Goal: Task Accomplishment & Management: Complete application form

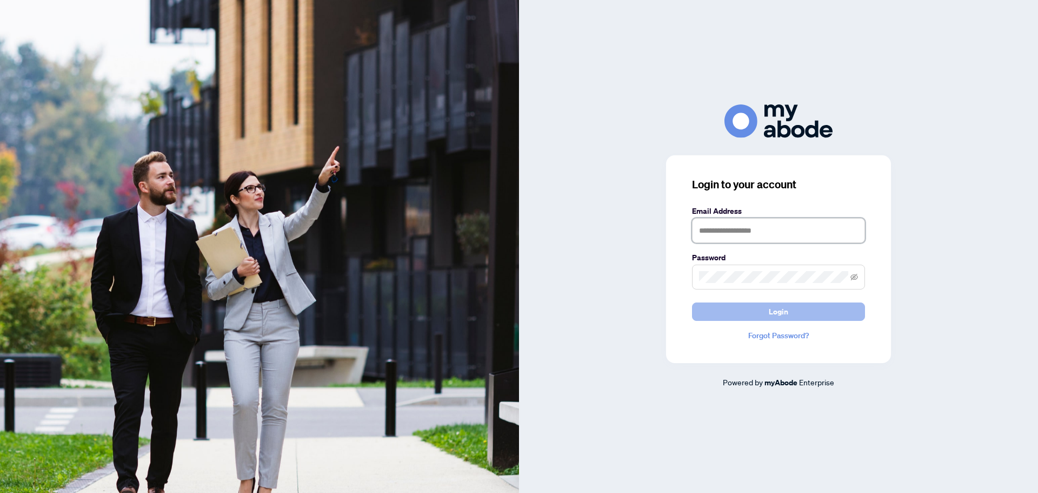
type input "**********"
click at [811, 310] on button "Login" at bounding box center [778, 311] width 173 height 18
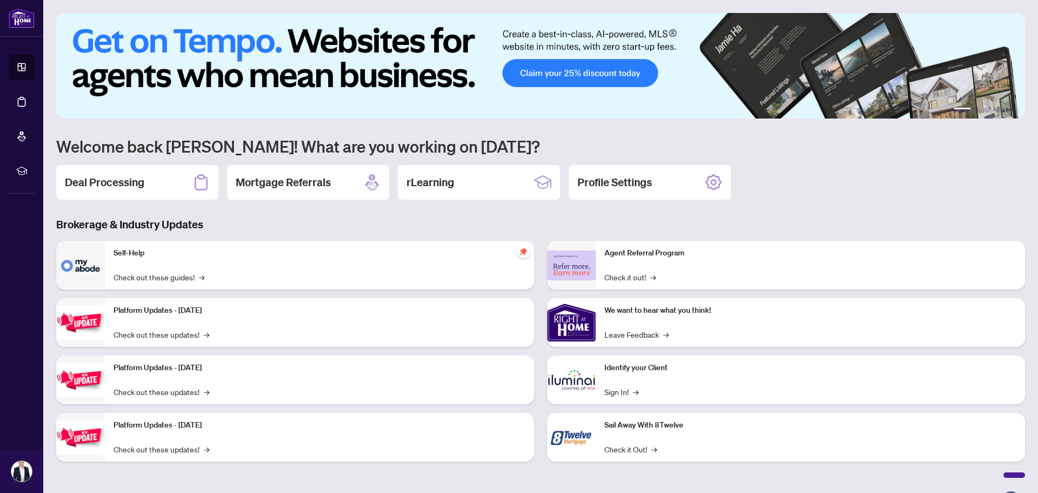
click at [129, 172] on div "Deal Processing" at bounding box center [137, 182] width 162 height 35
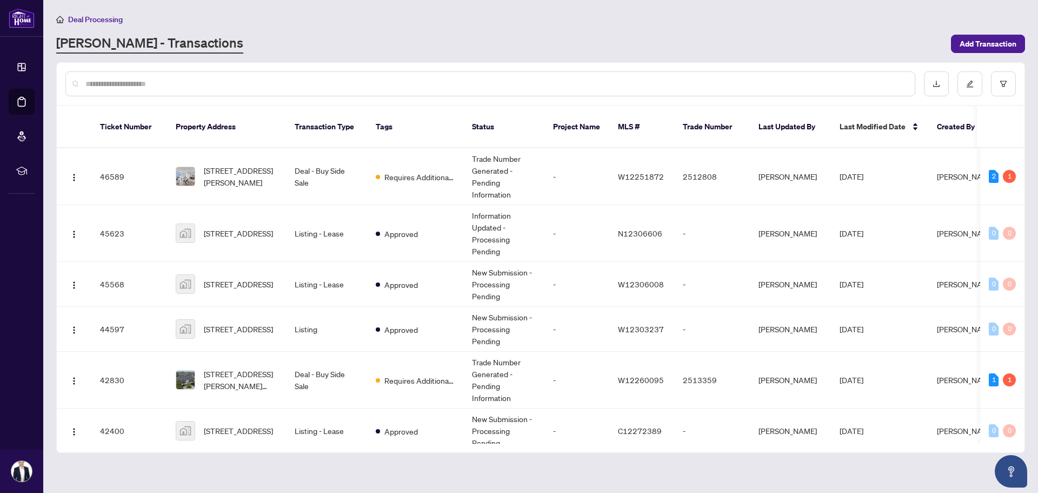
click at [211, 78] on input "text" at bounding box center [495, 84] width 821 height 12
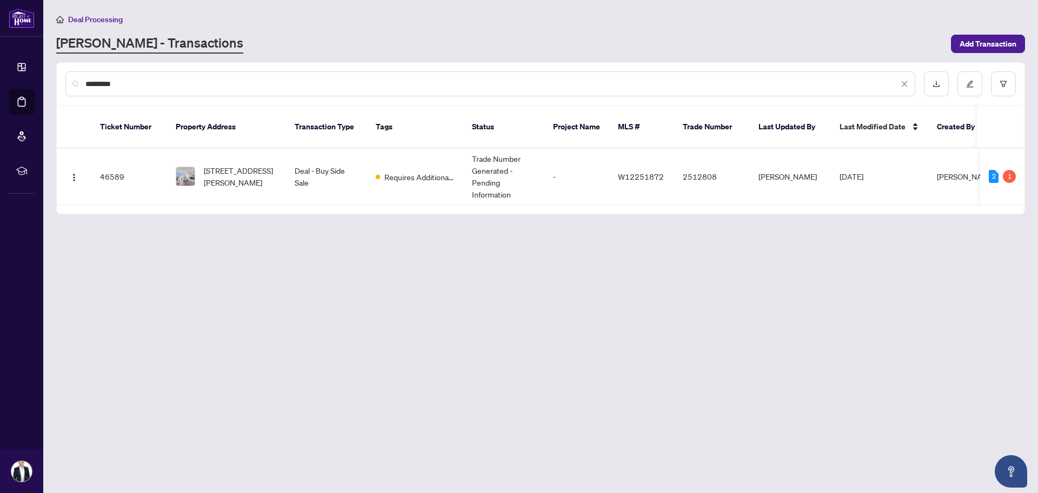
type input "*********"
click at [230, 164] on span "[STREET_ADDRESS][PERSON_NAME]" at bounding box center [241, 176] width 74 height 24
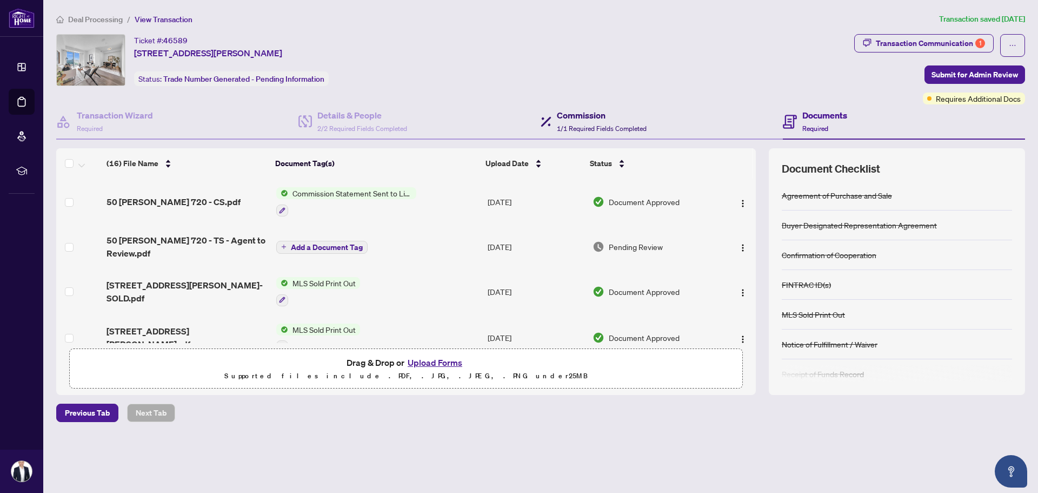
click at [563, 126] on span "1/1 Required Fields Completed" at bounding box center [602, 128] width 90 height 8
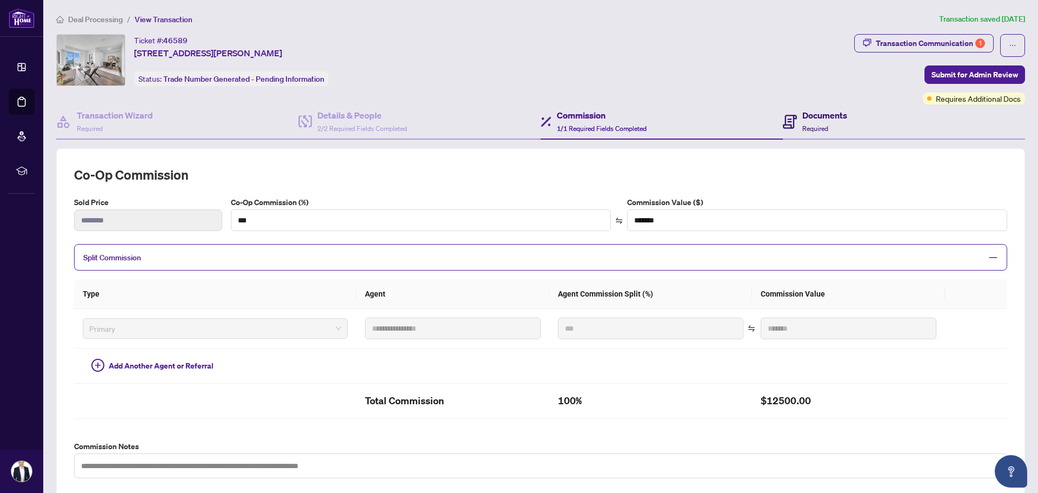
click at [795, 119] on div "Documents Required" at bounding box center [815, 121] width 64 height 25
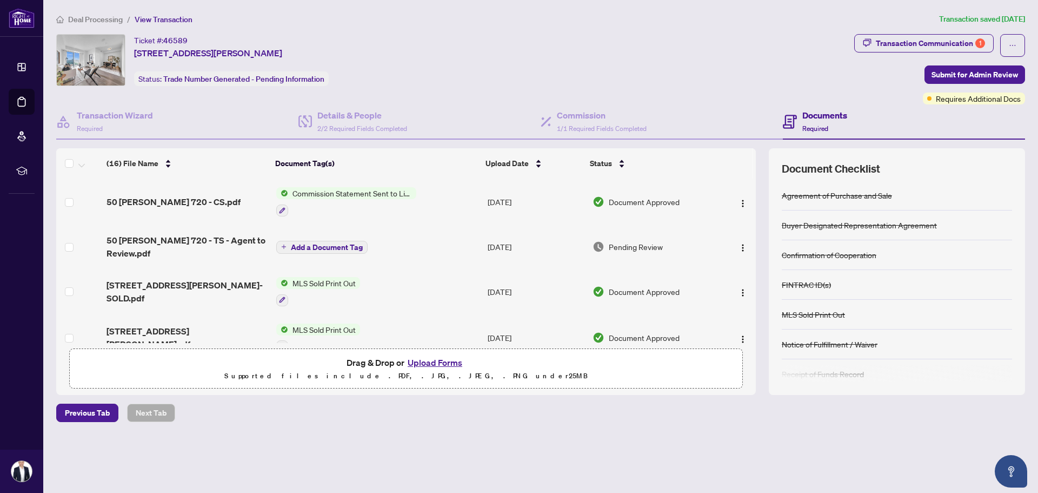
click at [176, 284] on span "[STREET_ADDRESS][PERSON_NAME]- SOLD.pdf" at bounding box center [187, 291] width 161 height 26
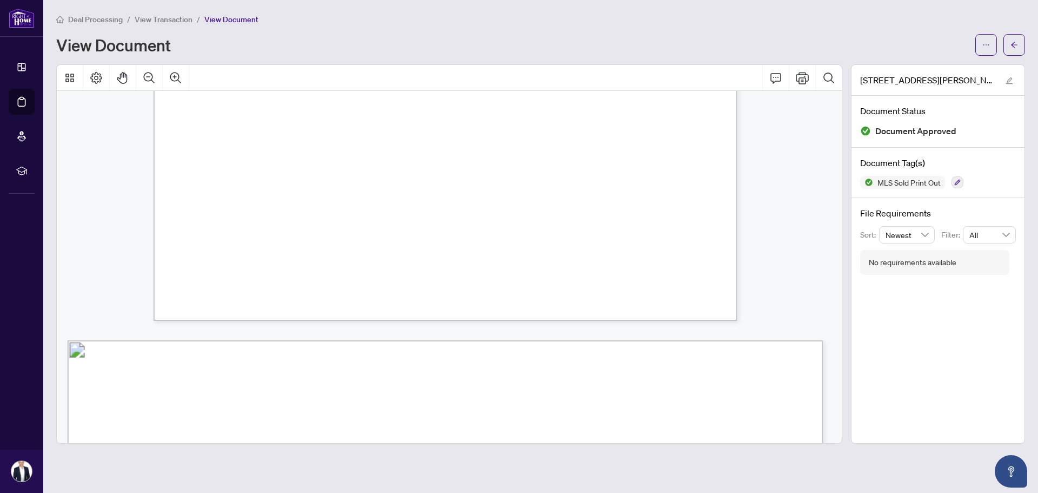
scroll to position [1719, 0]
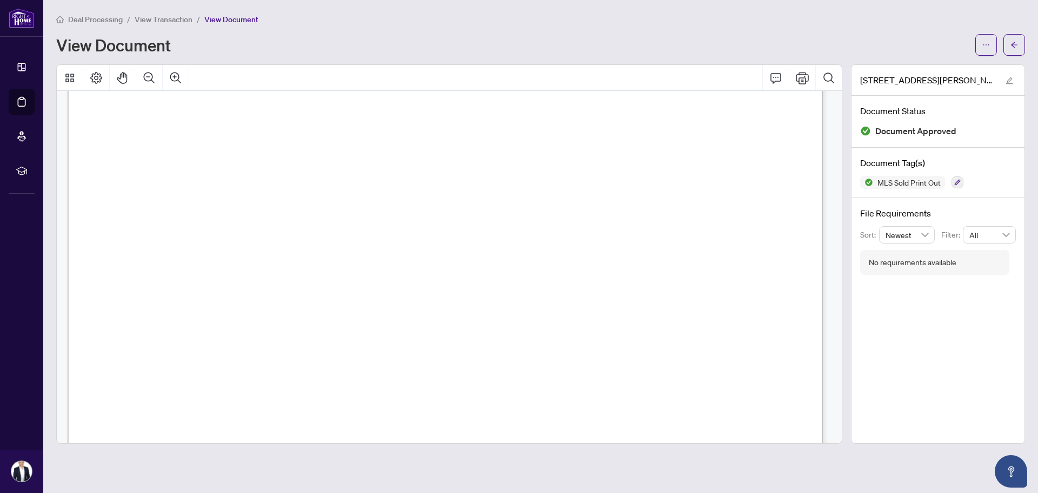
drag, startPoint x: 803, startPoint y: 295, endPoint x: 803, endPoint y: 230, distance: 64.9
click at [803, 230] on div "Prepared By: [PERSON_NAME] RIGHT AT HOME REALTY, BROKERAGE Printed on [DATE] 9:…" at bounding box center [734, 446] width 1332 height 1029
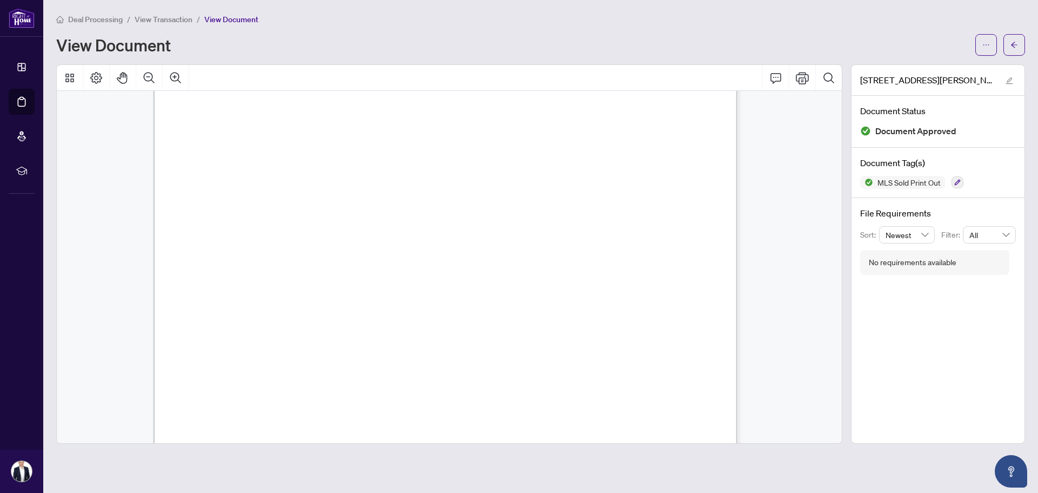
scroll to position [803, 0]
drag, startPoint x: 832, startPoint y: 222, endPoint x: 836, endPoint y: 187, distance: 35.5
click at [836, 187] on div "[STREET_ADDRESS][PERSON_NAME] Sold: $500,000 List: $509,900 [GEOGRAPHIC_DATA] […" at bounding box center [449, 267] width 785 height 352
drag, startPoint x: 830, startPoint y: 228, endPoint x: 833, endPoint y: 207, distance: 21.9
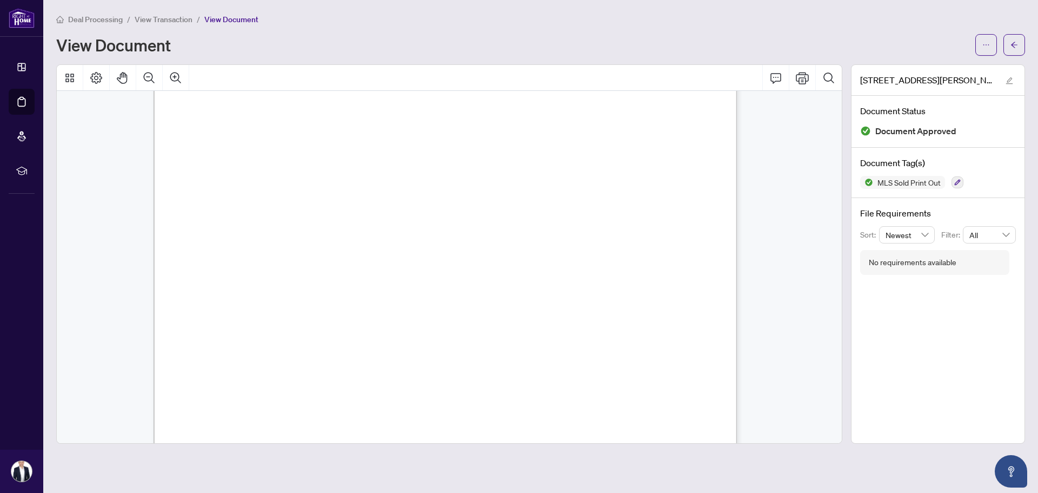
scroll to position [786, 0]
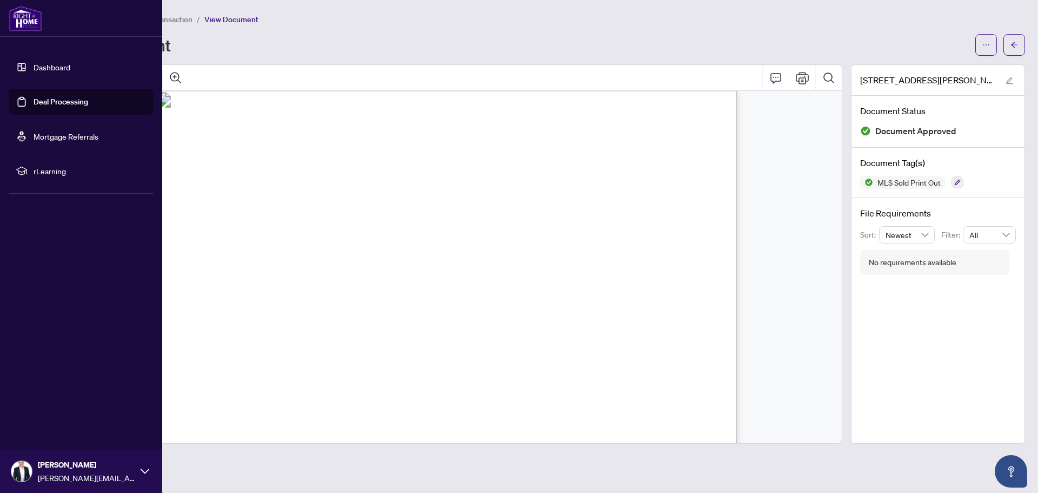
click at [34, 64] on link "Dashboard" at bounding box center [52, 67] width 37 height 10
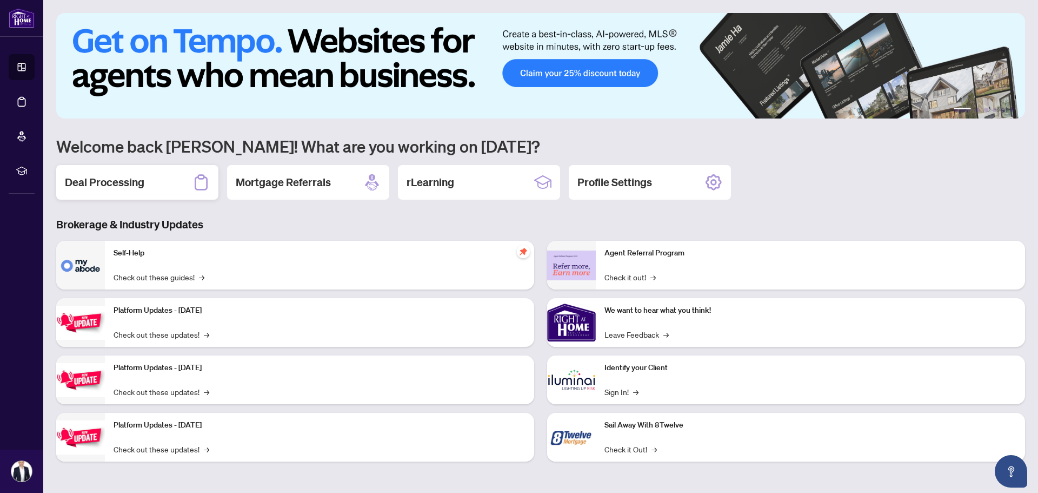
drag, startPoint x: 153, startPoint y: 184, endPoint x: 165, endPoint y: 169, distance: 19.7
click at [153, 184] on div "Deal Processing" at bounding box center [137, 182] width 162 height 35
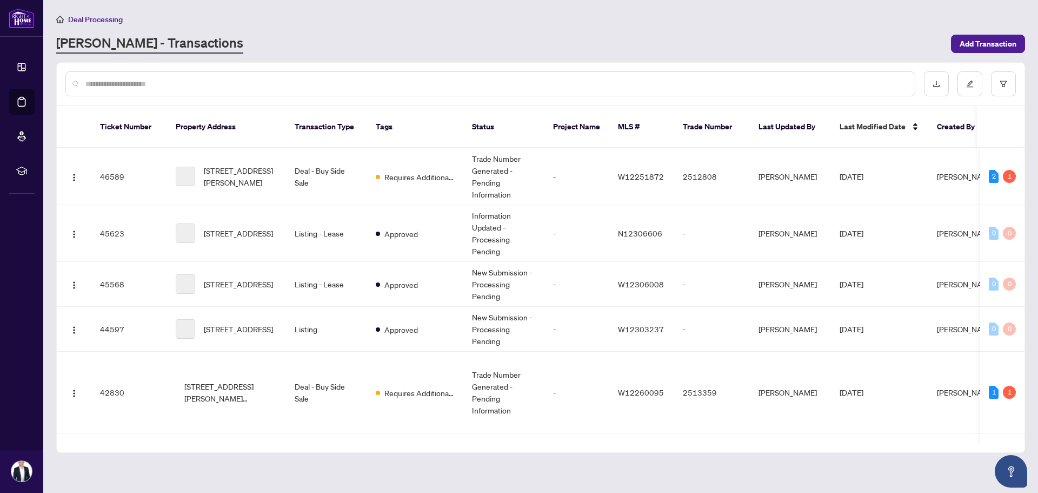
click at [220, 84] on input "text" at bounding box center [495, 84] width 821 height 12
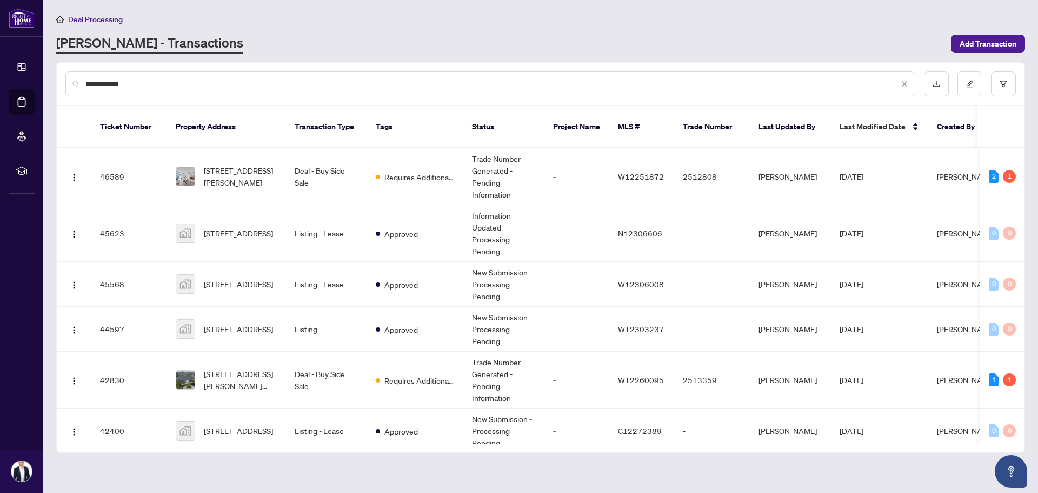
type input "**********"
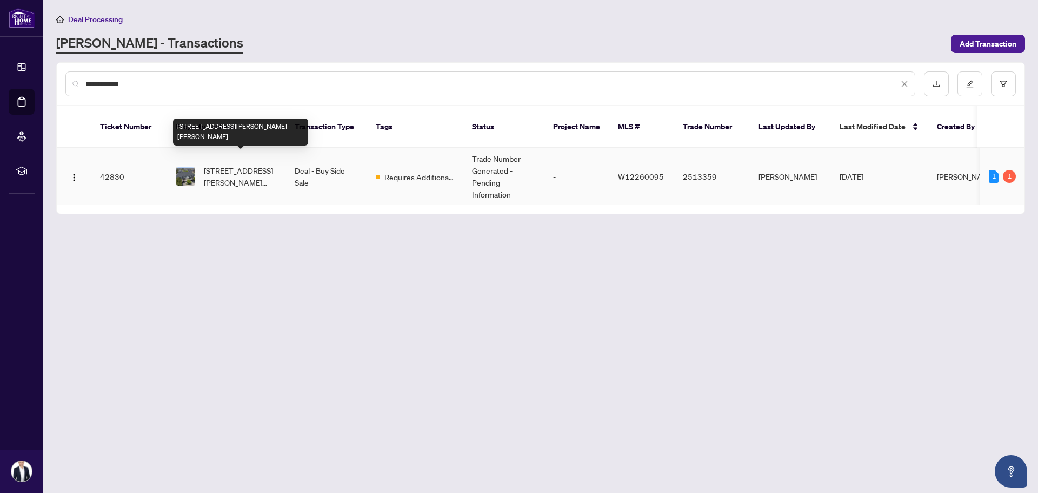
click at [235, 164] on span "[STREET_ADDRESS][PERSON_NAME][PERSON_NAME]" at bounding box center [241, 176] width 74 height 24
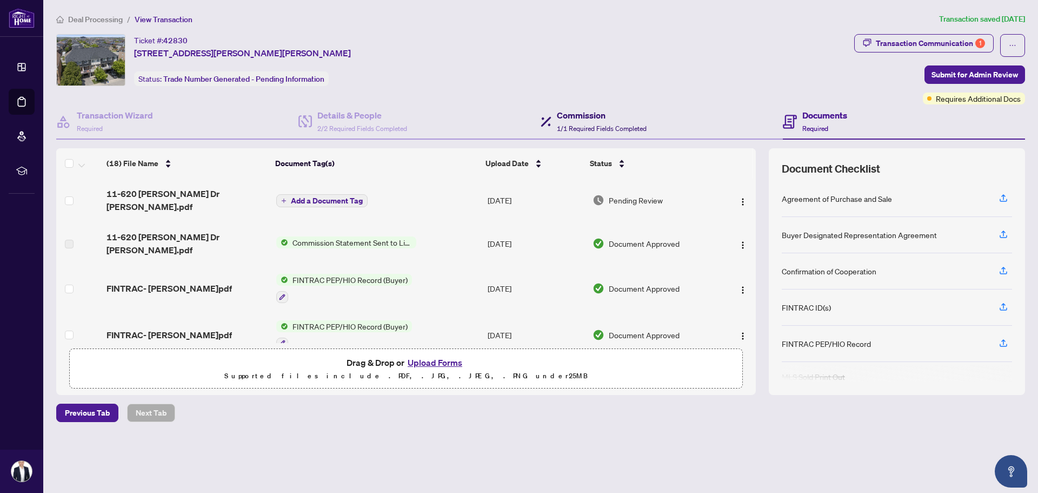
click at [600, 118] on h4 "Commission" at bounding box center [602, 115] width 90 height 13
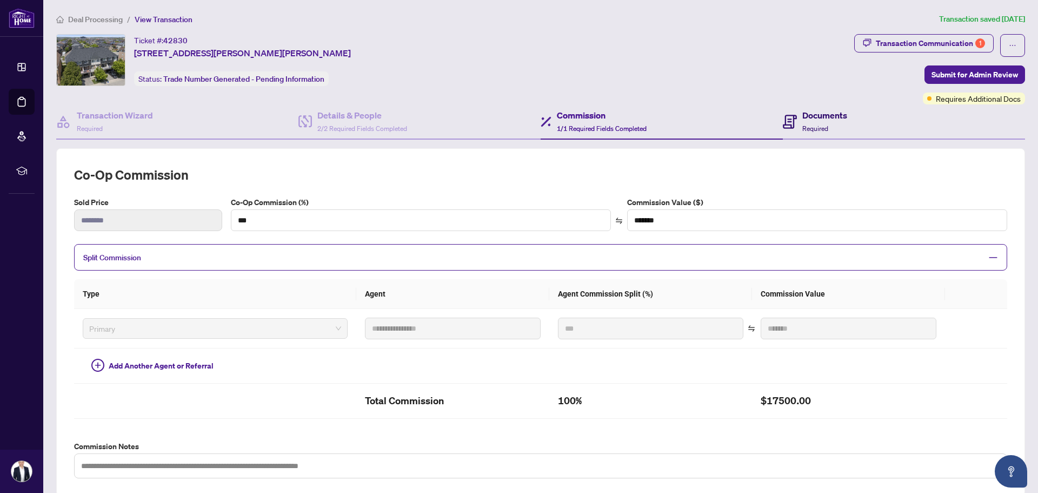
click at [794, 116] on div "Documents Required" at bounding box center [815, 121] width 64 height 25
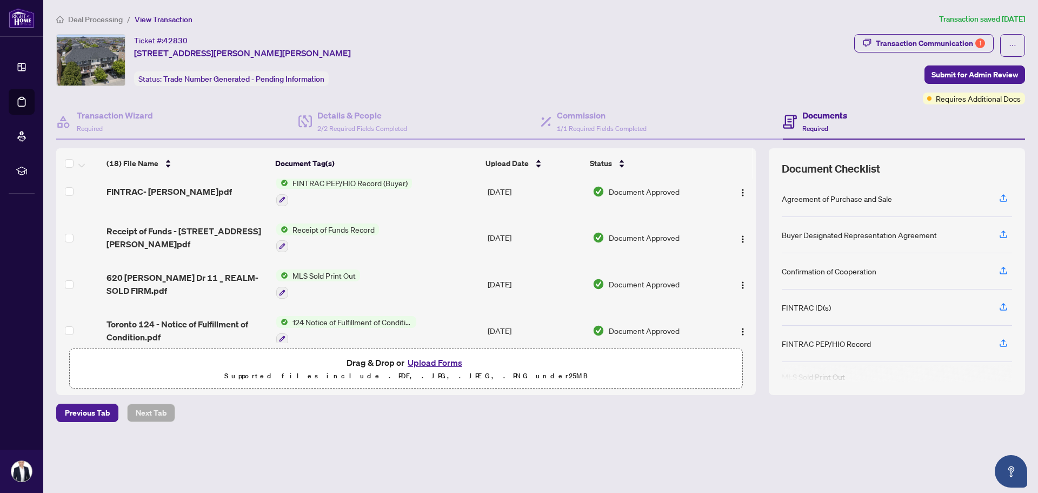
scroll to position [149, 0]
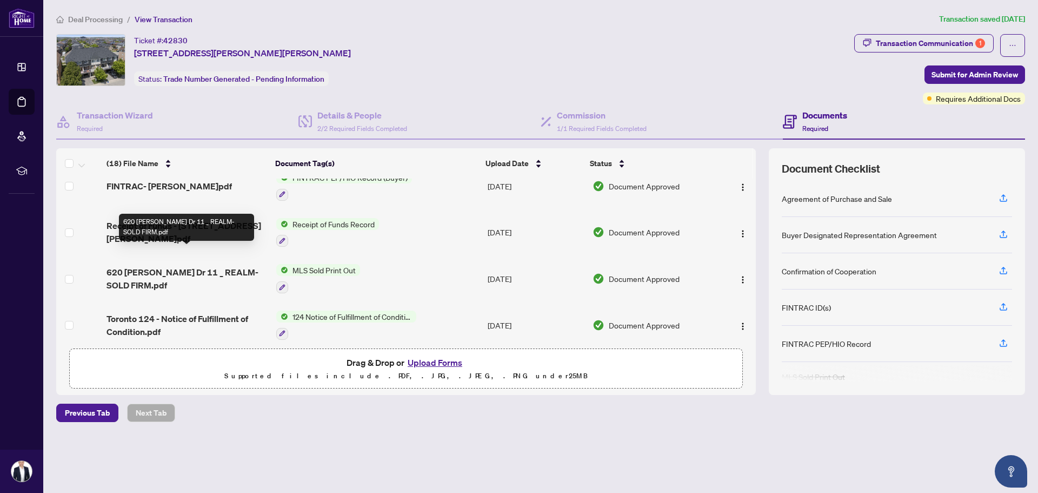
click at [196, 265] on span "620 [PERSON_NAME] Dr 11 _ REALM- SOLD FIRM.pdf" at bounding box center [187, 278] width 161 height 26
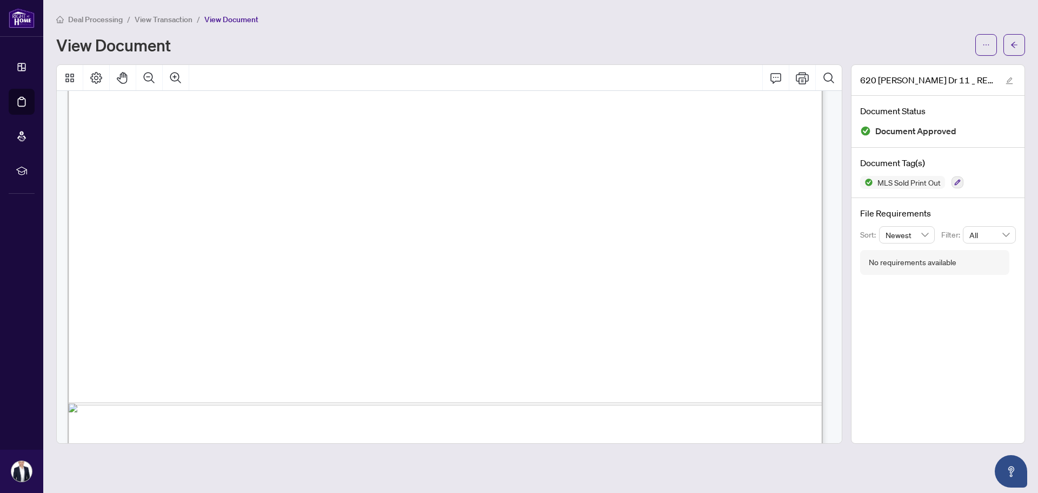
scroll to position [534, 0]
drag, startPoint x: 814, startPoint y: 234, endPoint x: 803, endPoint y: 303, distance: 70.7
click at [451, 262] on span "4 Pc Bath" at bounding box center [430, 269] width 41 height 14
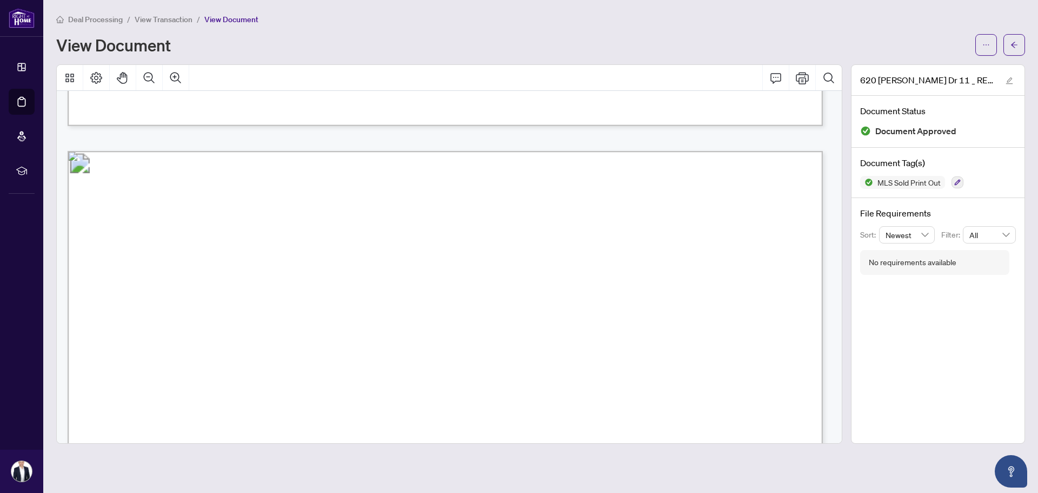
drag, startPoint x: 826, startPoint y: 174, endPoint x: 827, endPoint y: 59, distance: 115.2
click at [827, 59] on div "Deal Processing / View Transaction / View Document View Document [STREET_ADDRES…" at bounding box center [540, 228] width 969 height 430
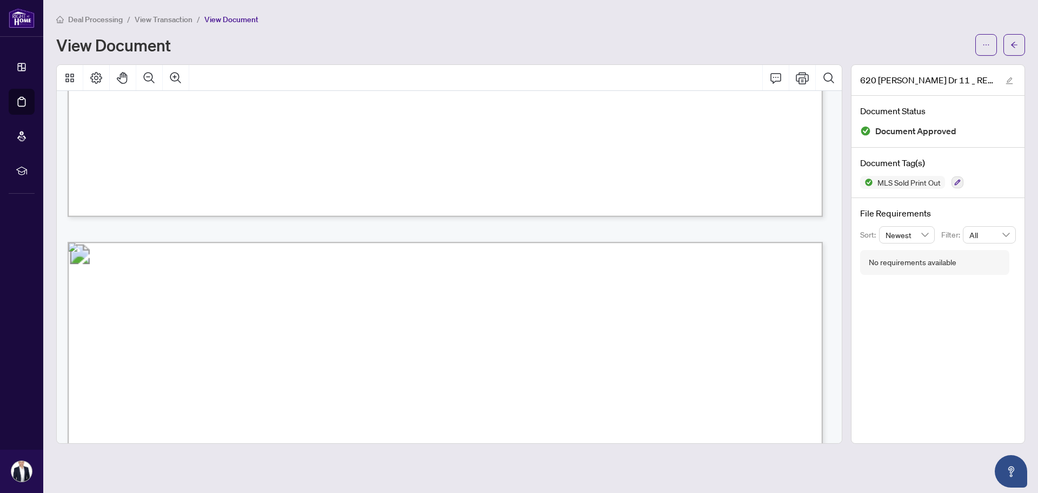
click at [824, 36] on div "View Document" at bounding box center [512, 44] width 913 height 17
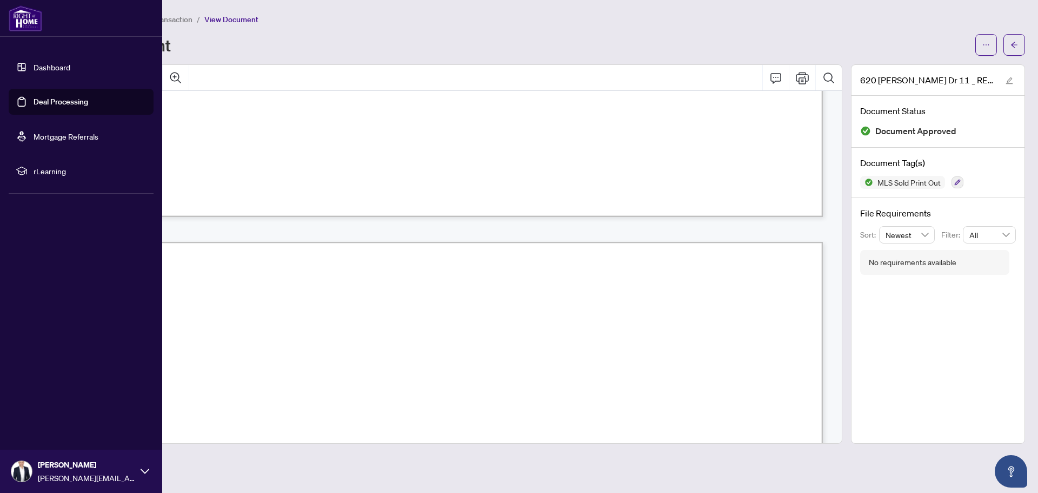
click at [34, 63] on link "Dashboard" at bounding box center [52, 67] width 37 height 10
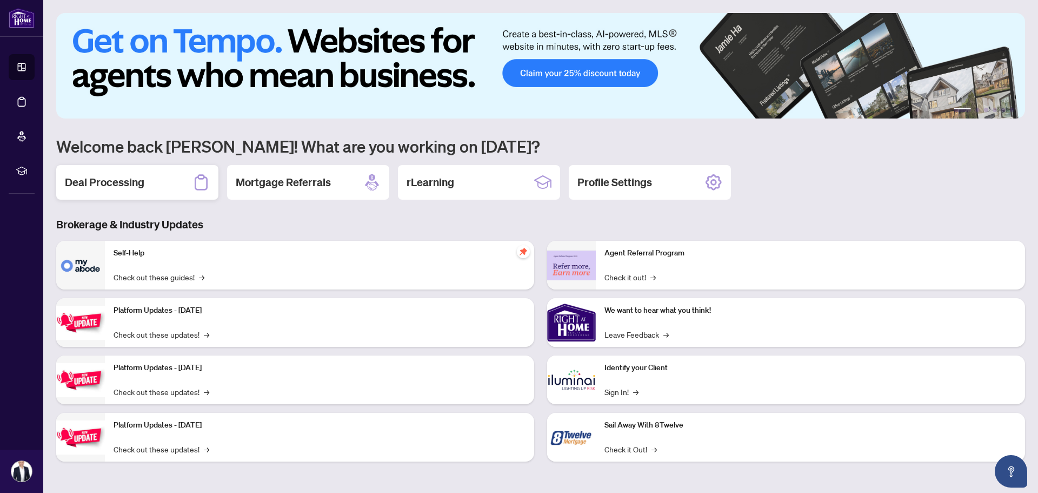
click at [154, 178] on div "Deal Processing" at bounding box center [137, 182] width 162 height 35
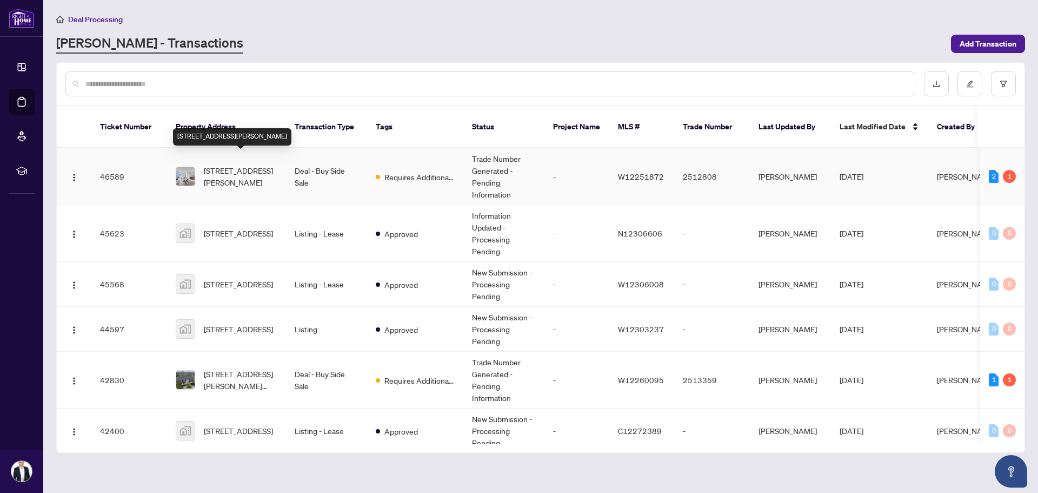
click at [224, 164] on span "[STREET_ADDRESS][PERSON_NAME]" at bounding box center [241, 176] width 74 height 24
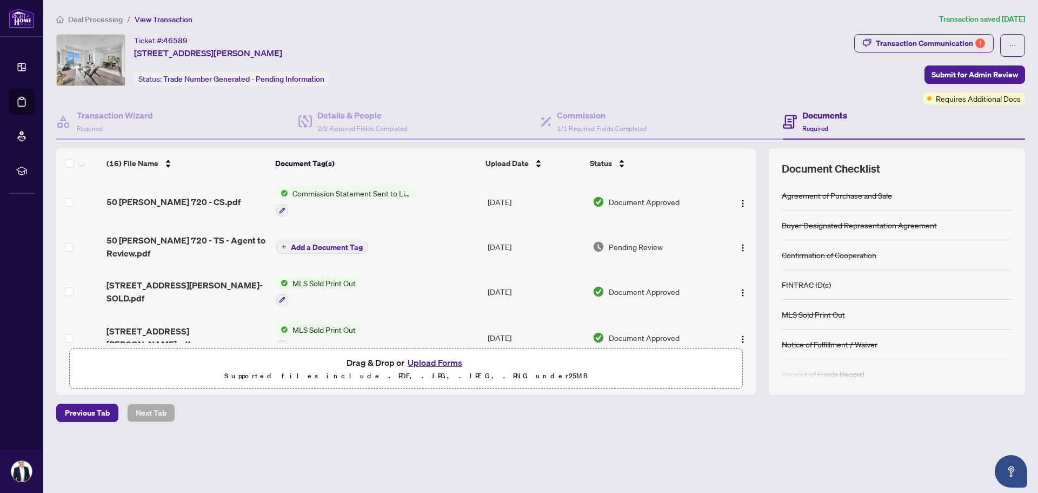
click at [428, 357] on button "Upload Forms" at bounding box center [434, 362] width 61 height 14
click at [946, 67] on span "Submit for Admin Review" at bounding box center [975, 74] width 87 height 17
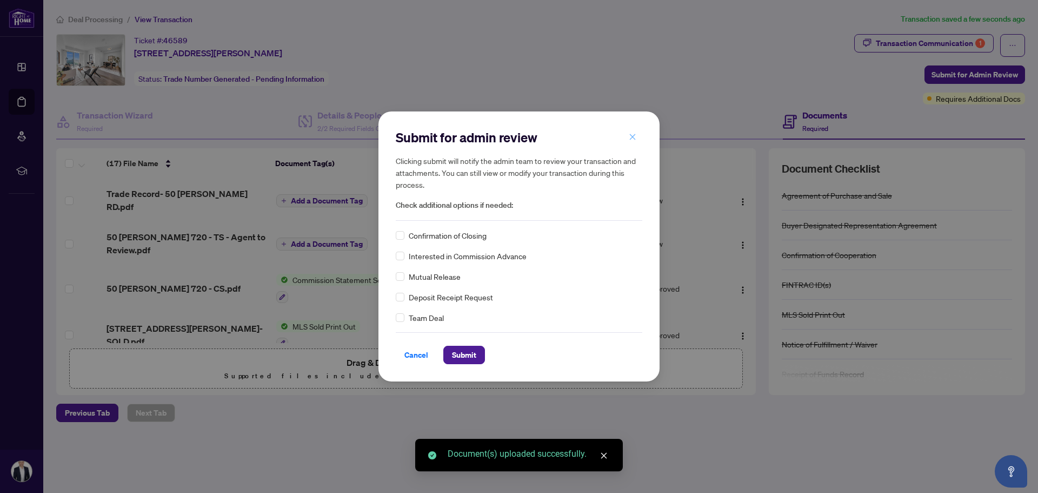
click at [629, 139] on icon "close" at bounding box center [633, 137] width 8 height 8
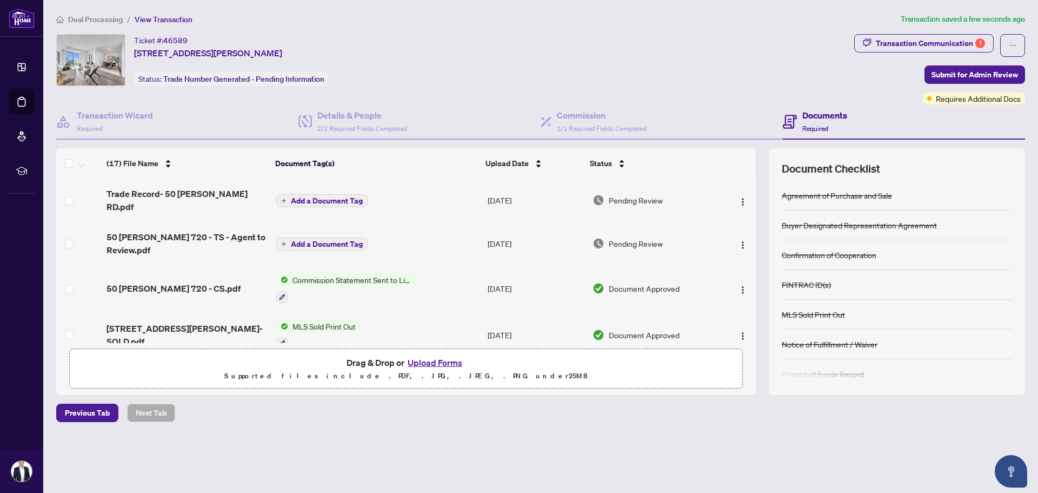
click at [304, 197] on span "Add a Document Tag" at bounding box center [327, 201] width 72 height 8
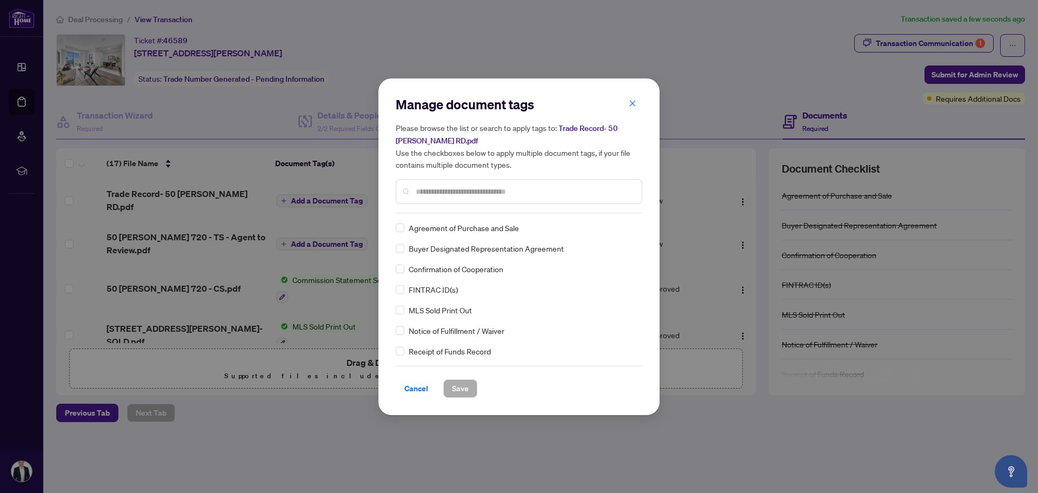
click at [433, 188] on input "text" at bounding box center [524, 191] width 217 height 12
type input "*****"
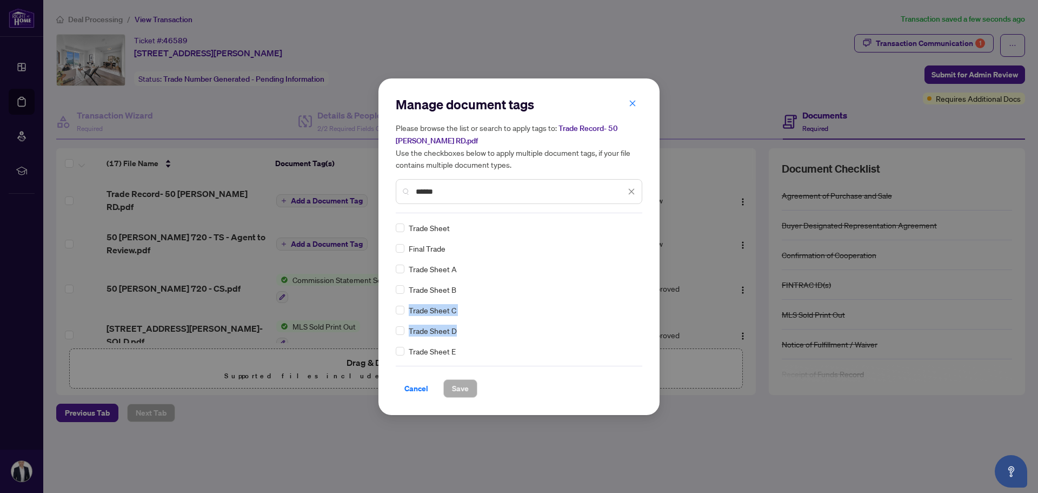
drag, startPoint x: 643, startPoint y: 298, endPoint x: 647, endPoint y: 334, distance: 35.9
click at [647, 334] on div "Manage document tags Please browse the list or search to apply tags to: Trade R…" at bounding box center [518, 246] width 281 height 336
drag, startPoint x: 639, startPoint y: 354, endPoint x: 642, endPoint y: 316, distance: 38.5
click at [642, 316] on div "Manage document tags Please browse the list or search to apply tags to: Trade R…" at bounding box center [518, 246] width 281 height 336
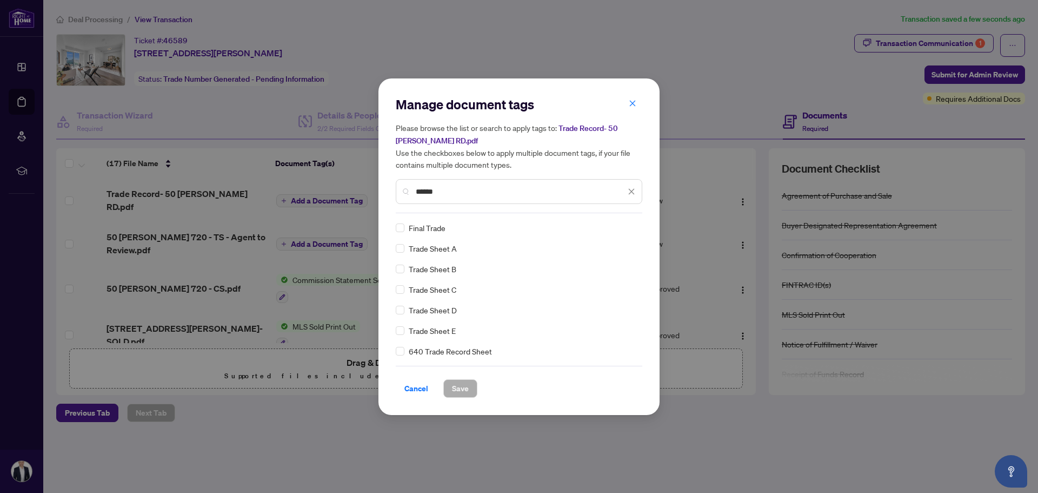
click at [649, 296] on div "Manage document tags Please browse the list or search to apply tags to: Trade R…" at bounding box center [518, 246] width 281 height 336
click at [465, 389] on span "Save" at bounding box center [460, 388] width 17 height 17
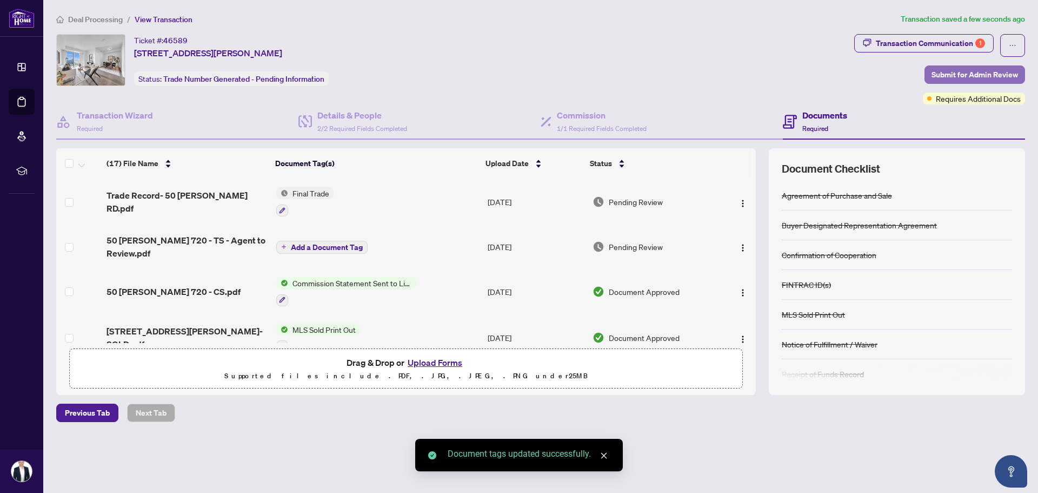
click at [979, 75] on span "Submit for Admin Review" at bounding box center [975, 74] width 87 height 17
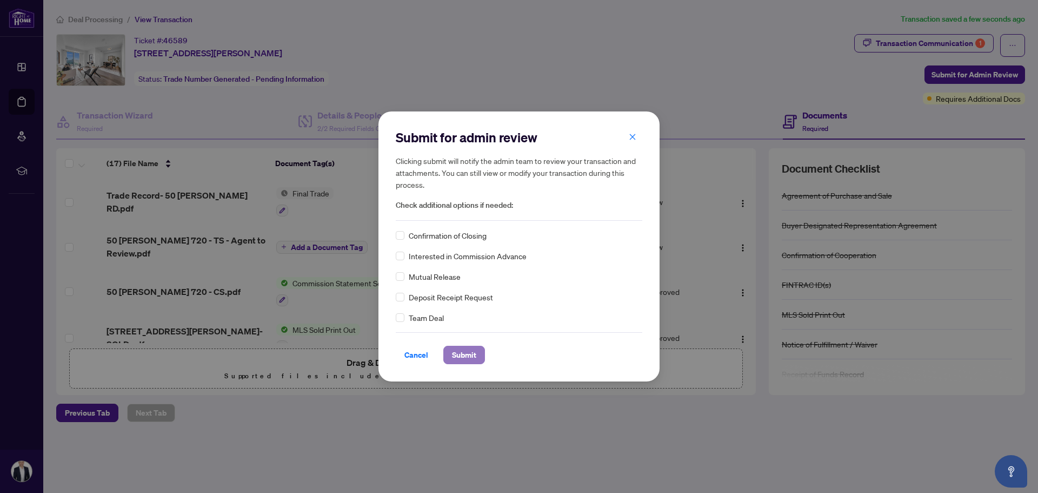
click at [474, 354] on span "Submit" at bounding box center [464, 354] width 24 height 17
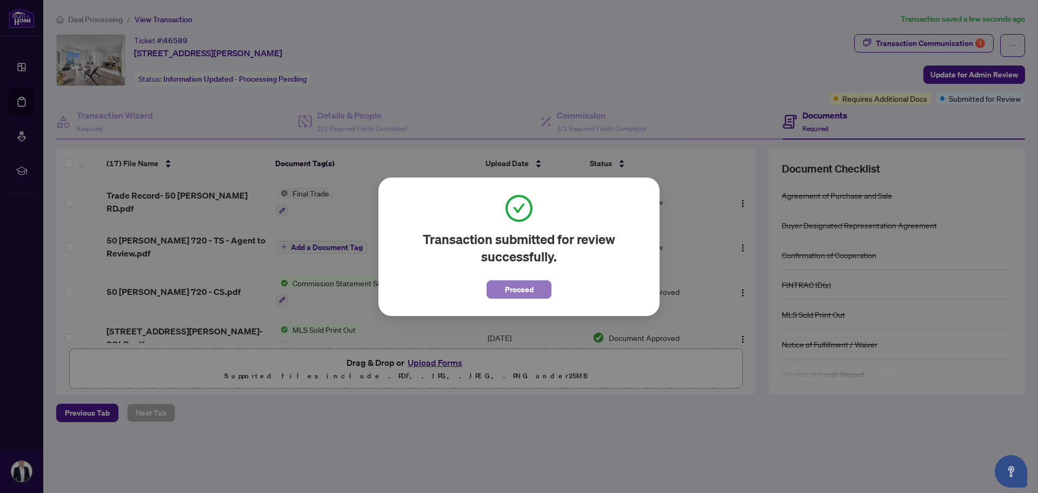
click at [512, 290] on span "Proceed" at bounding box center [519, 289] width 29 height 17
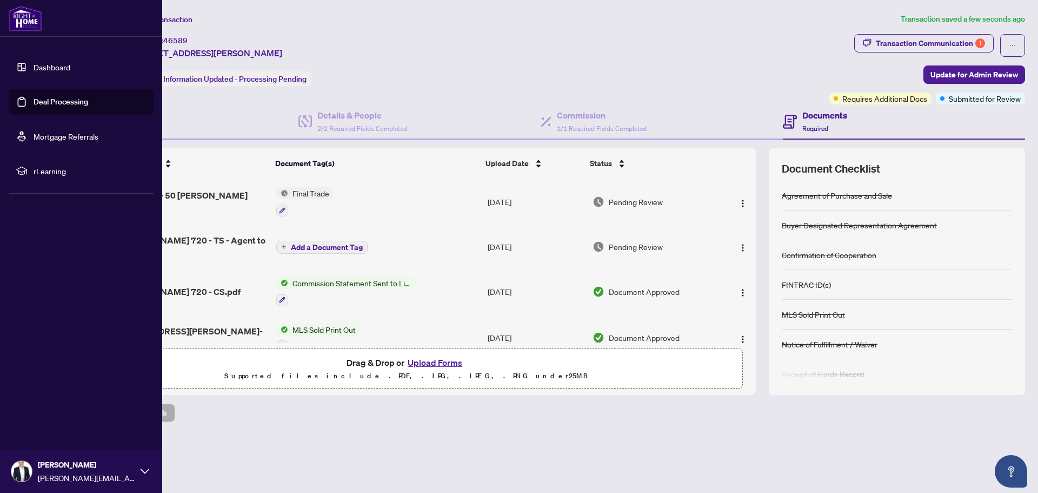
click at [34, 65] on link "Dashboard" at bounding box center [52, 67] width 37 height 10
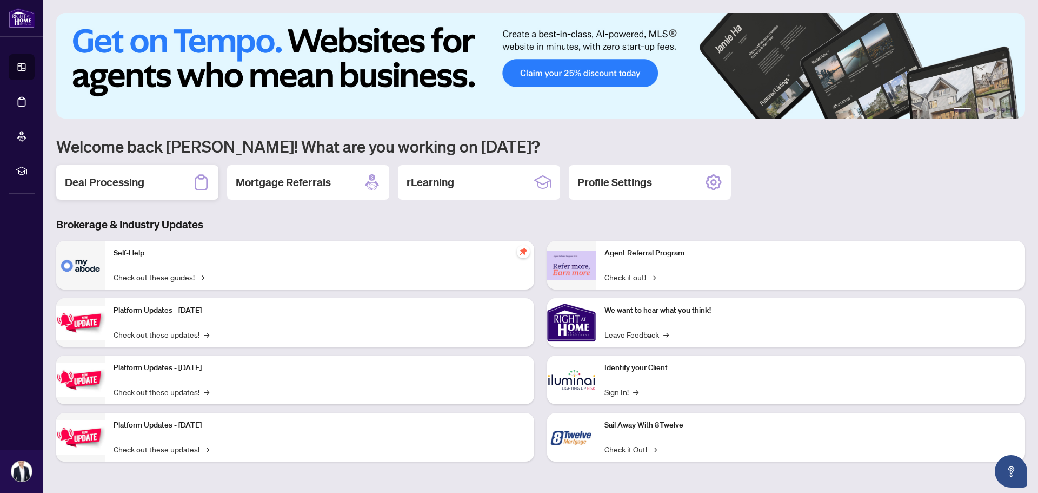
click at [138, 169] on div "Deal Processing" at bounding box center [137, 182] width 162 height 35
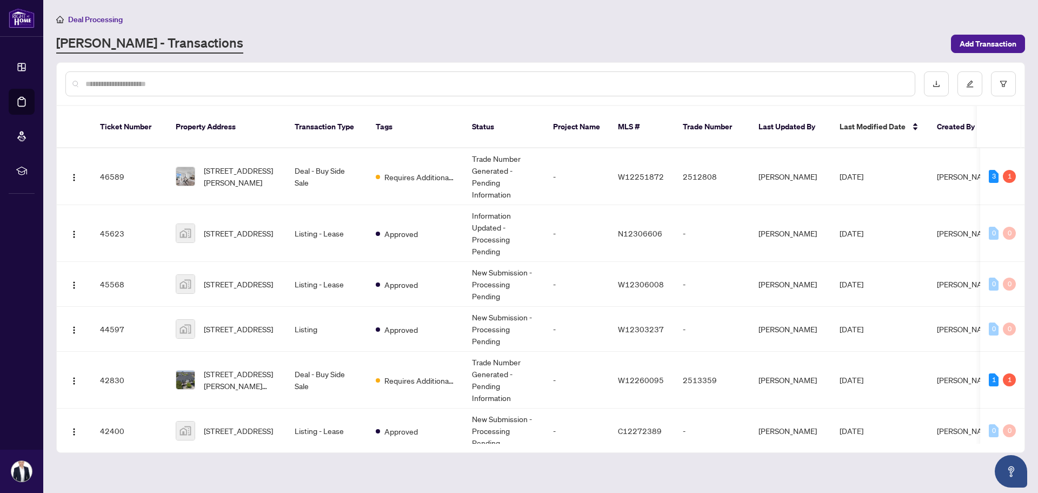
click at [183, 90] on div at bounding box center [490, 83] width 850 height 25
click at [177, 82] on input "text" at bounding box center [495, 84] width 821 height 12
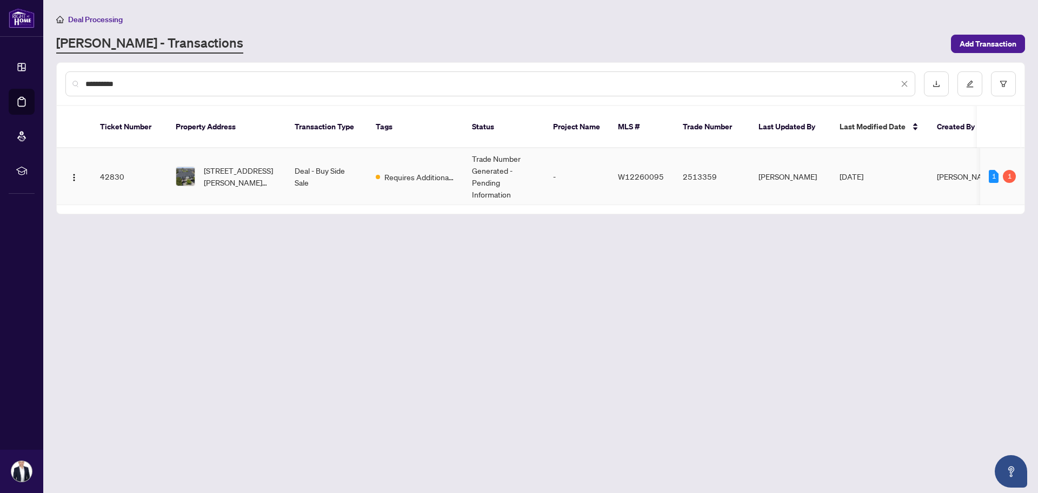
type input "**********"
click at [276, 164] on span "[STREET_ADDRESS][PERSON_NAME][PERSON_NAME]" at bounding box center [241, 176] width 74 height 24
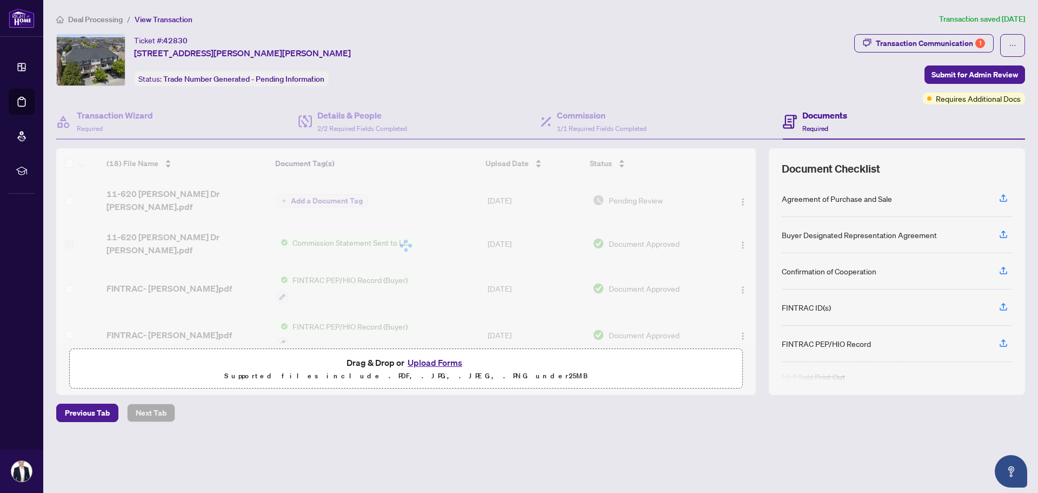
click at [430, 362] on button "Upload Forms" at bounding box center [434, 362] width 61 height 14
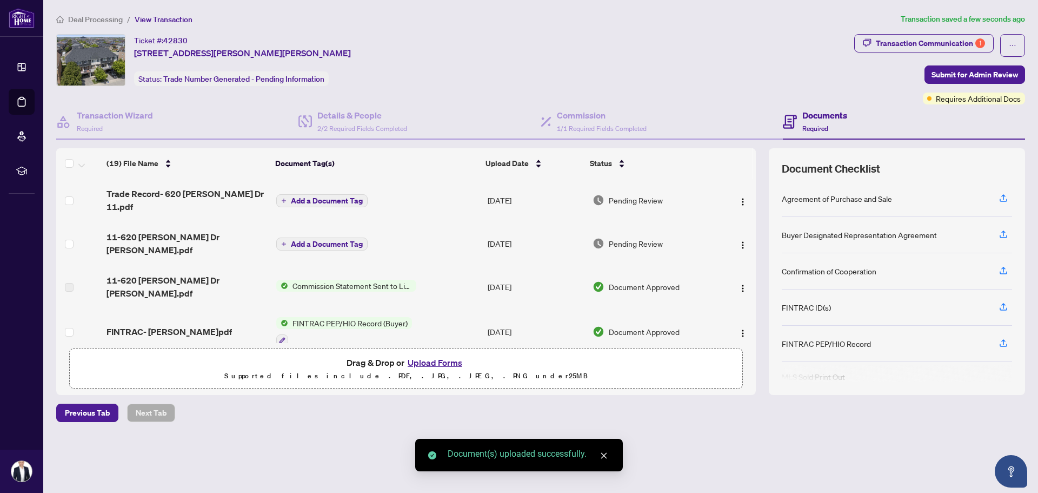
click at [297, 197] on span "Add a Document Tag" at bounding box center [327, 201] width 72 height 8
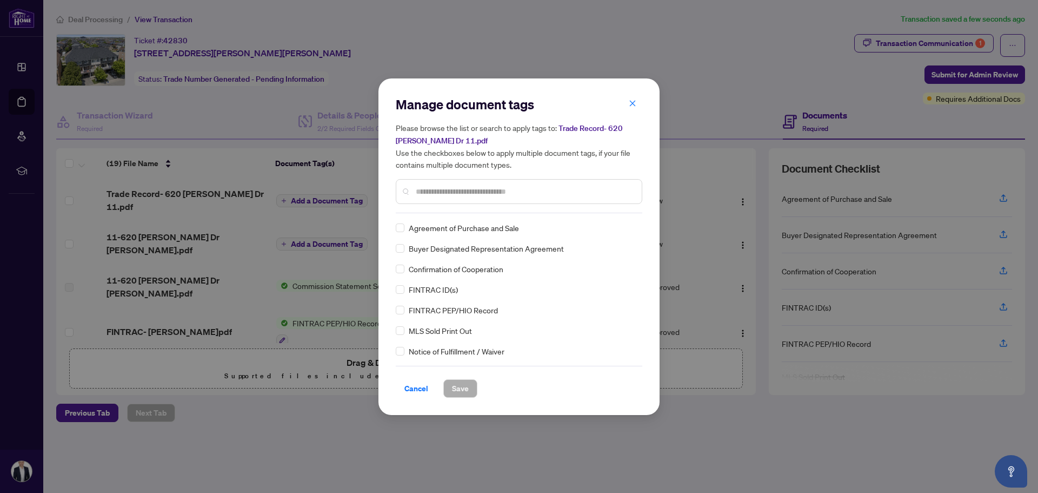
click at [430, 192] on input "text" at bounding box center [524, 191] width 217 height 12
type input "*****"
click at [397, 234] on div "Final Trade Trade Sheet Trade Sheet A Trade Sheet B Trade Sheet C Trade Sheet D…" at bounding box center [519, 289] width 247 height 135
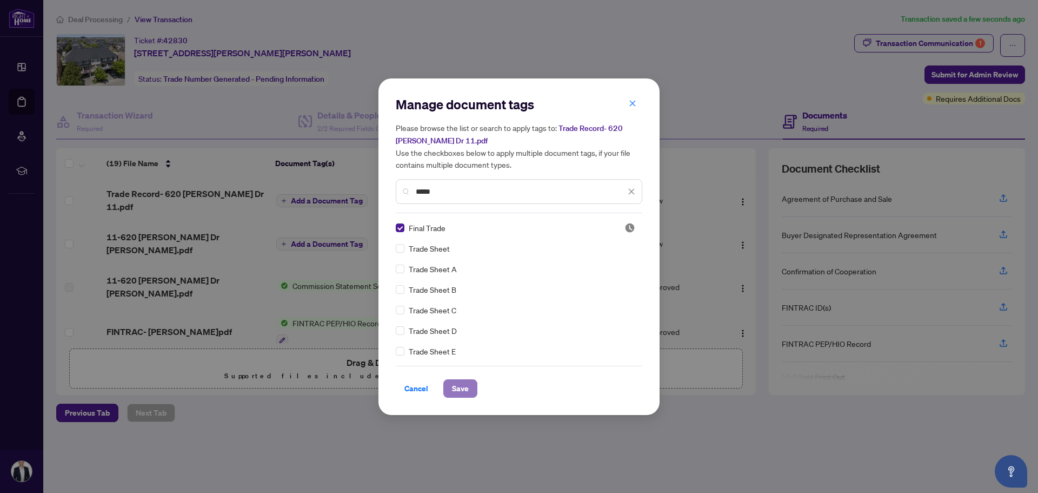
click at [449, 395] on button "Save" at bounding box center [460, 388] width 34 height 18
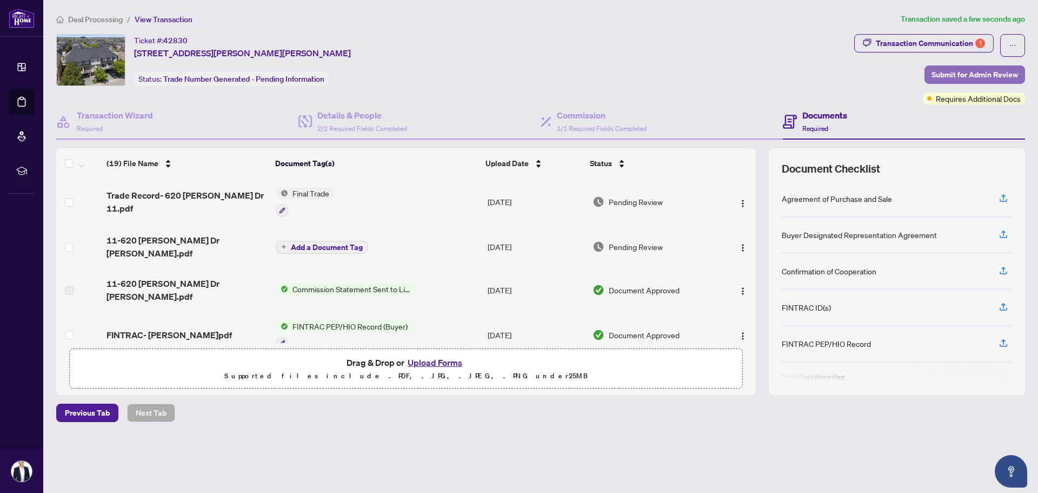
click at [960, 72] on span "Submit for Admin Review" at bounding box center [975, 74] width 87 height 17
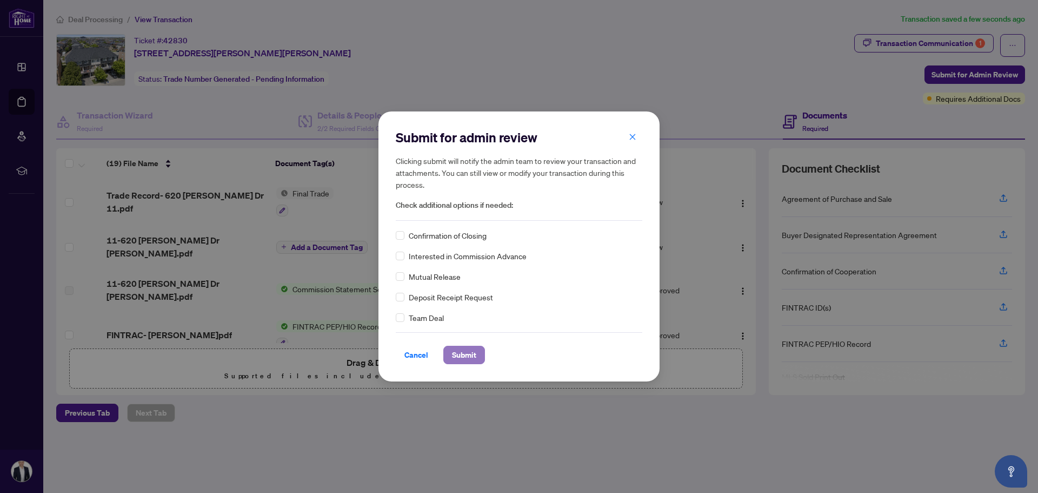
click at [464, 353] on span "Submit" at bounding box center [464, 354] width 24 height 17
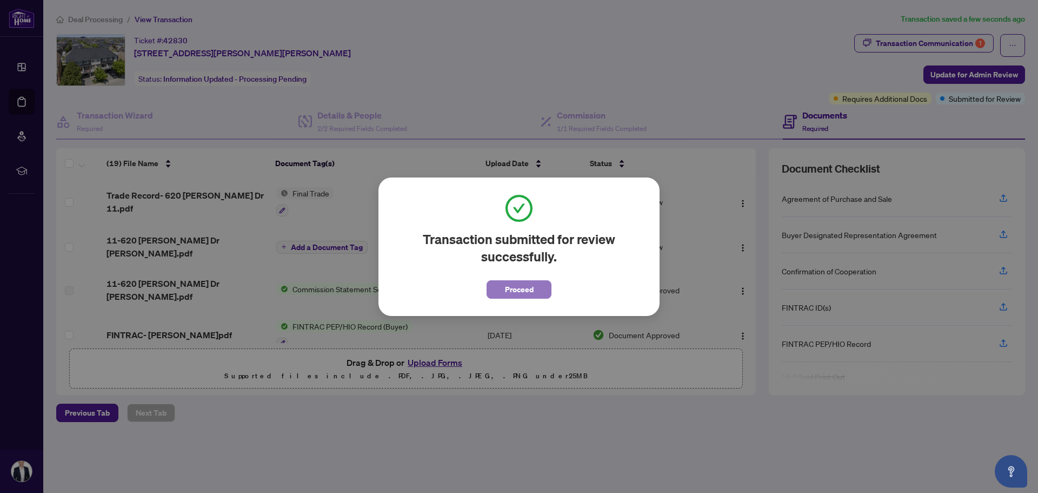
click at [519, 297] on span "Proceed" at bounding box center [519, 289] width 29 height 17
